Goal: Entertainment & Leisure: Consume media (video, audio)

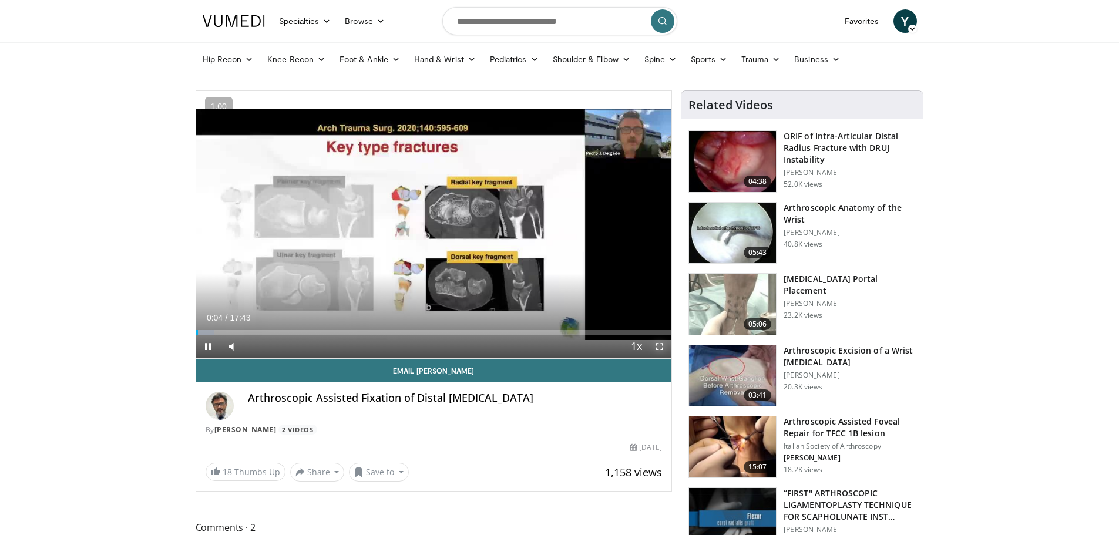
click at [660, 346] on span "Video Player" at bounding box center [659, 346] width 23 height 23
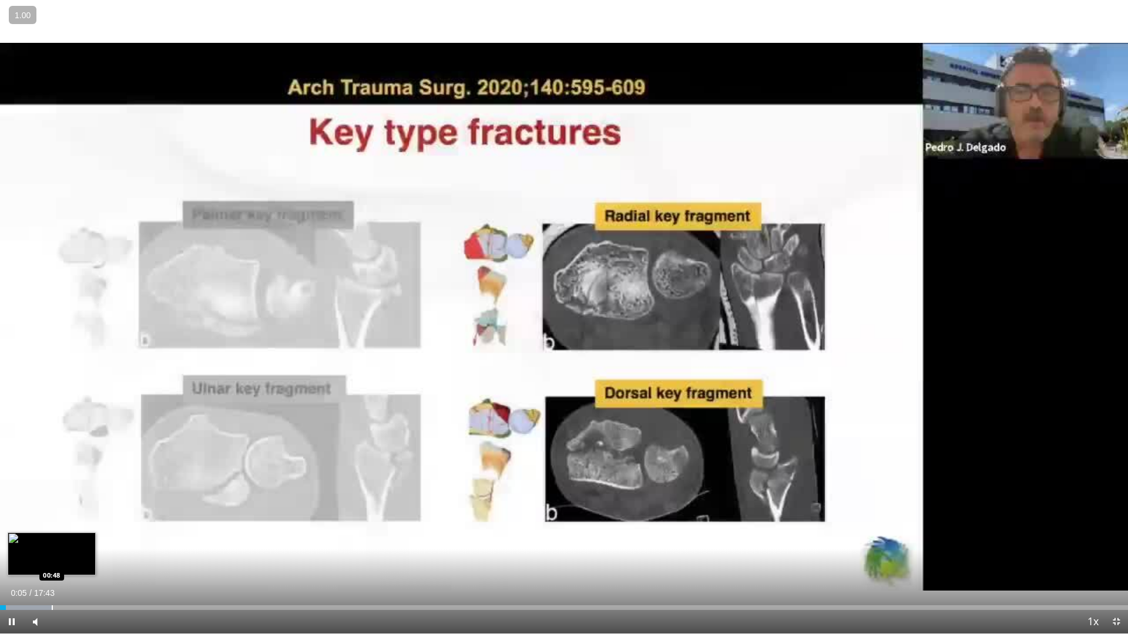
click at [52, 534] on div "Progress Bar" at bounding box center [52, 608] width 1 height 5
click at [89, 534] on div "Progress Bar" at bounding box center [74, 608] width 103 height 5
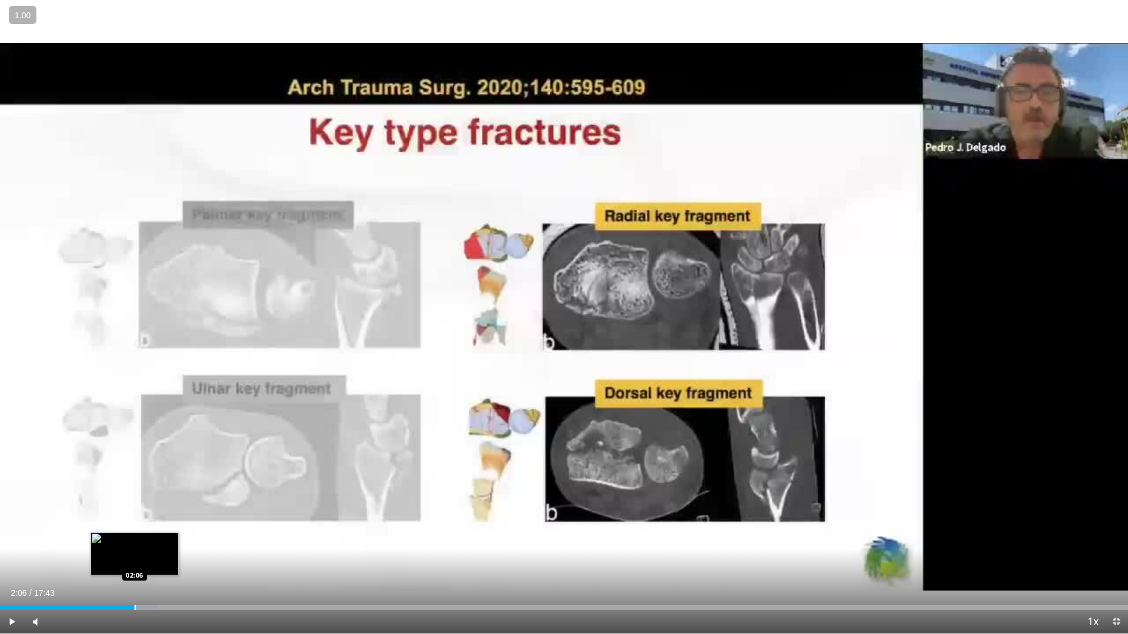
click at [135, 534] on div "Progress Bar" at bounding box center [135, 608] width 1 height 5
click at [166, 534] on div "Progress Bar" at bounding box center [166, 608] width 1 height 5
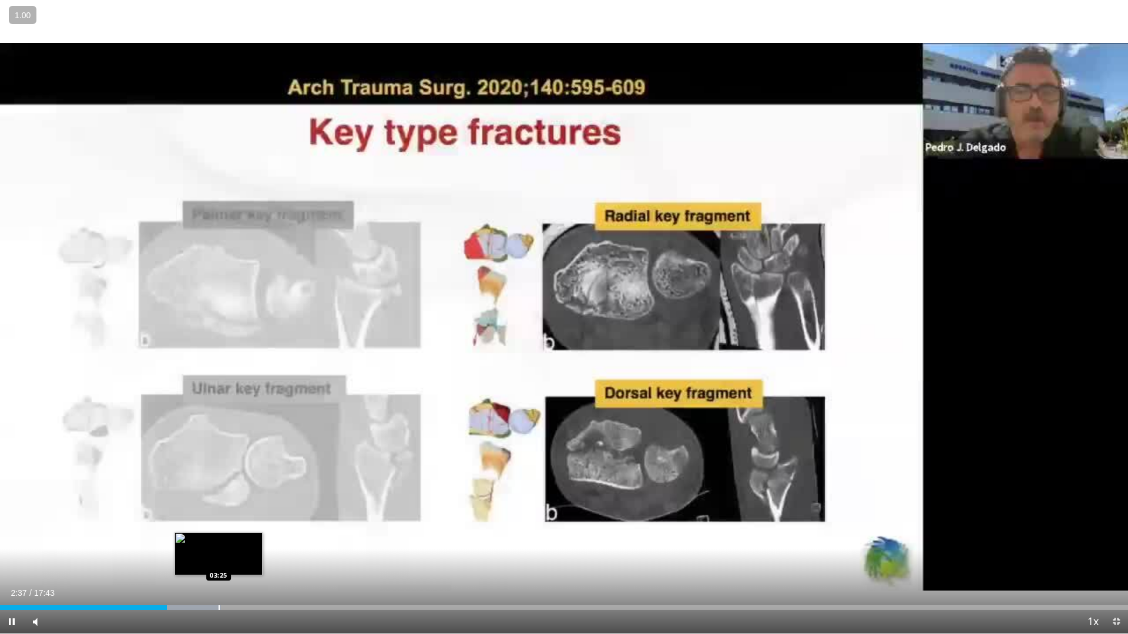
click at [220, 534] on div "Loaded : 19.60% 02:37 03:25" at bounding box center [564, 608] width 1128 height 5
click at [273, 534] on div "Loaded : 26.13% 03:32 04:16" at bounding box center [564, 604] width 1128 height 11
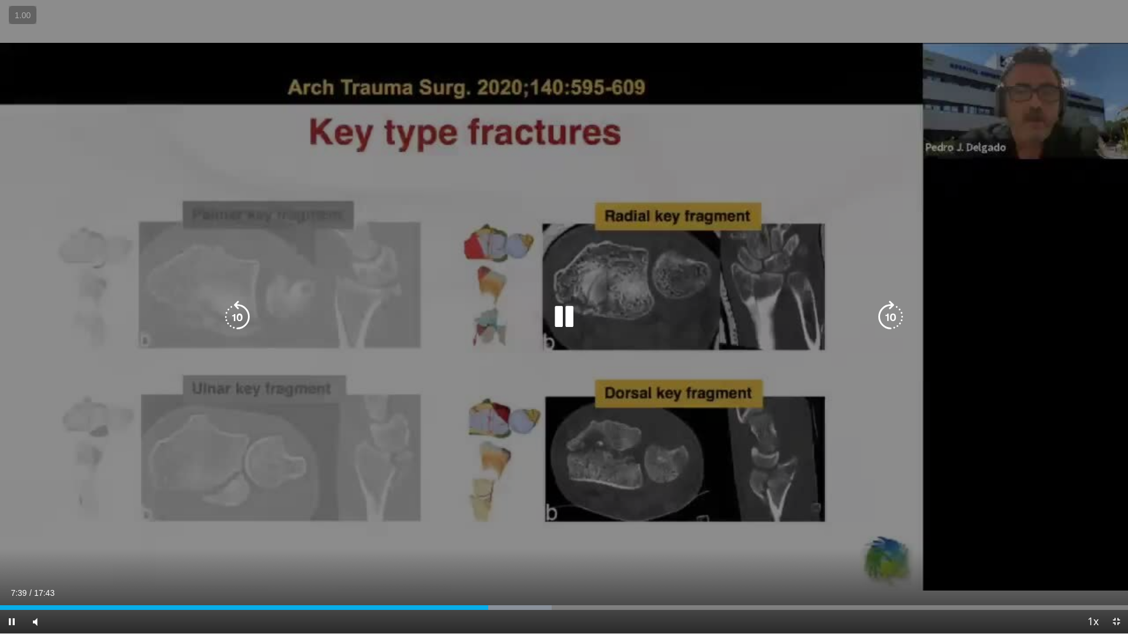
click at [559, 323] on icon "Video Player" at bounding box center [563, 317] width 33 height 33
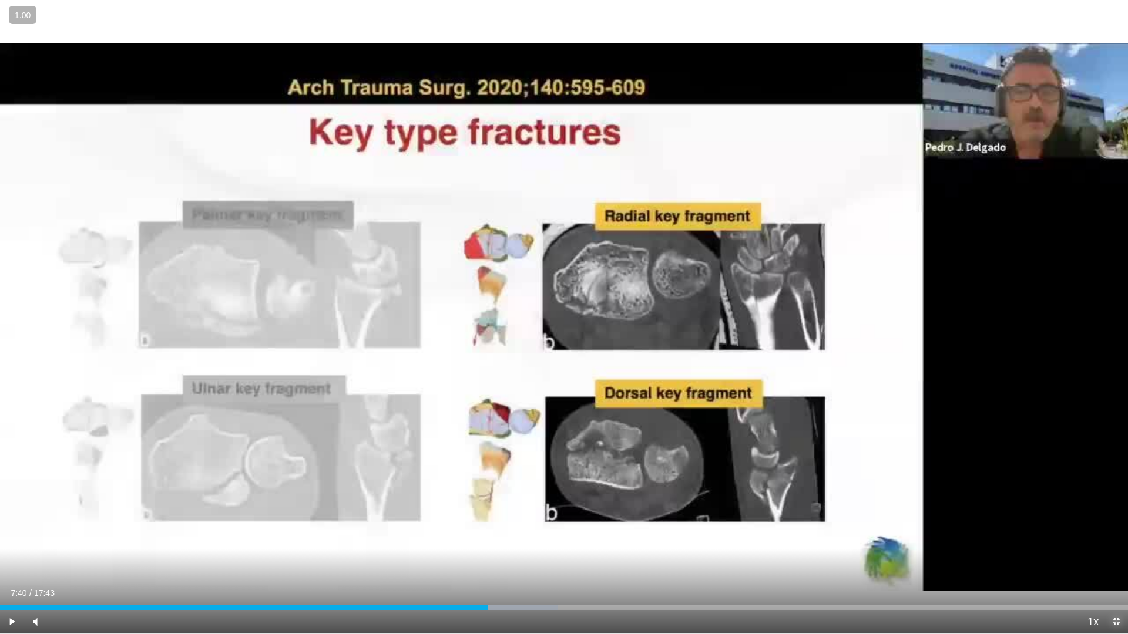
click at [1118, 534] on span "Video Player" at bounding box center [1115, 621] width 23 height 23
